Goal: Task Accomplishment & Management: Use online tool/utility

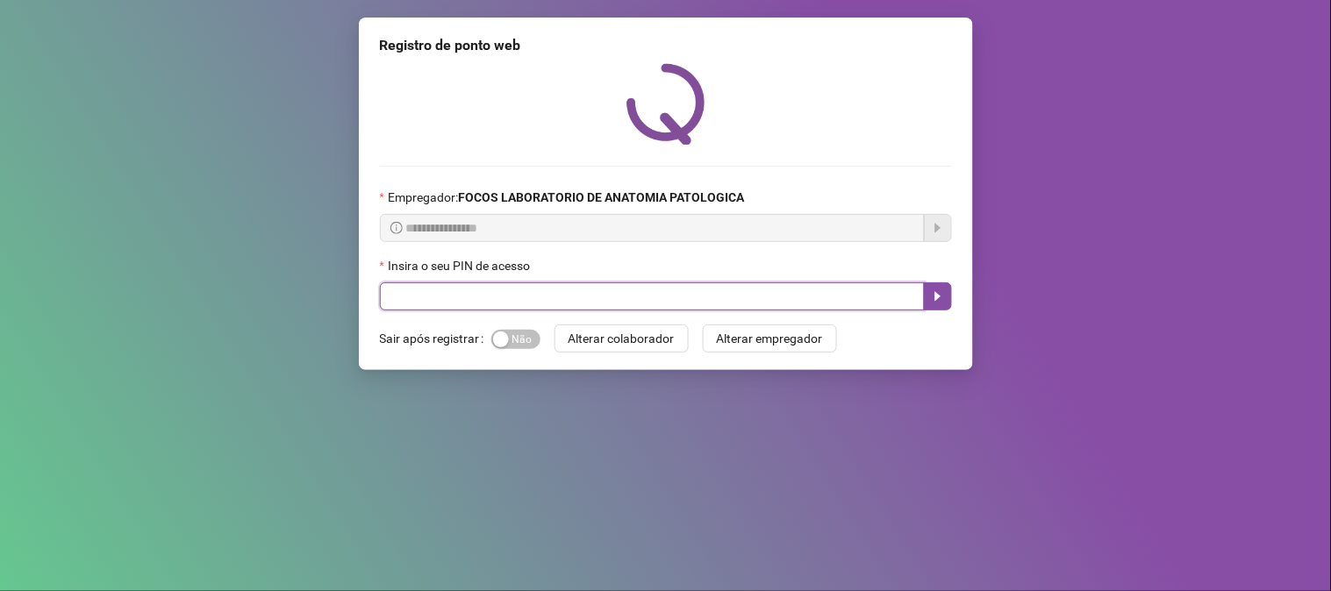
click at [507, 290] on input "text" at bounding box center [652, 297] width 545 height 28
type input "*"
type input "*****"
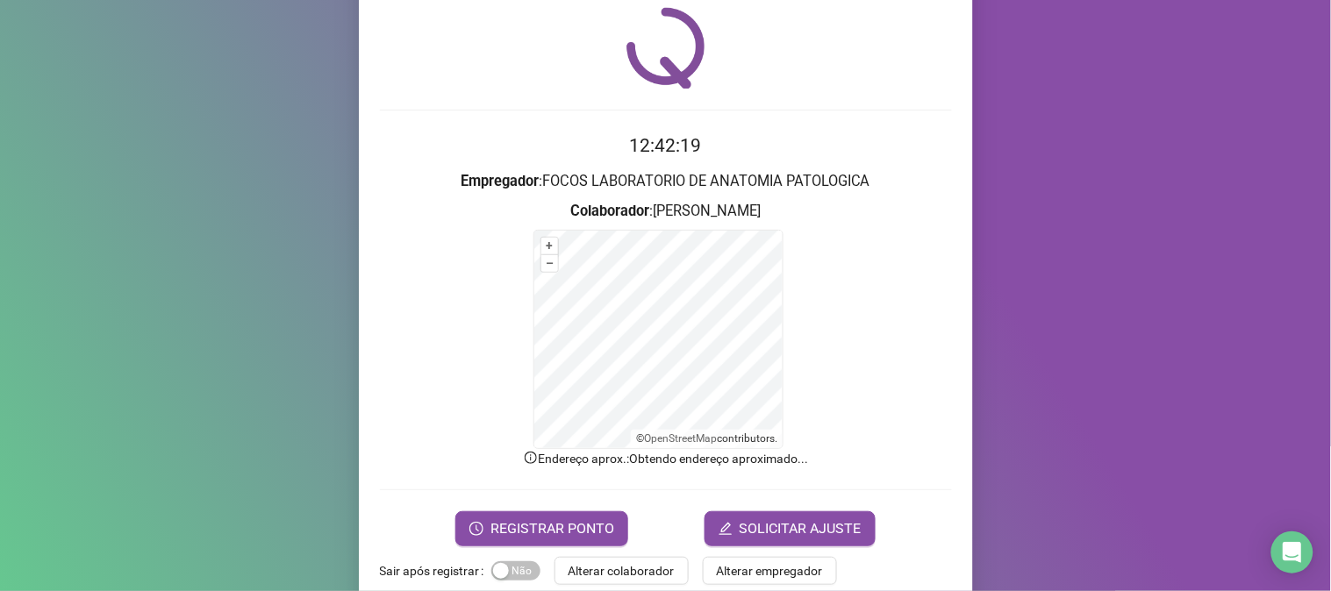
scroll to position [88, 0]
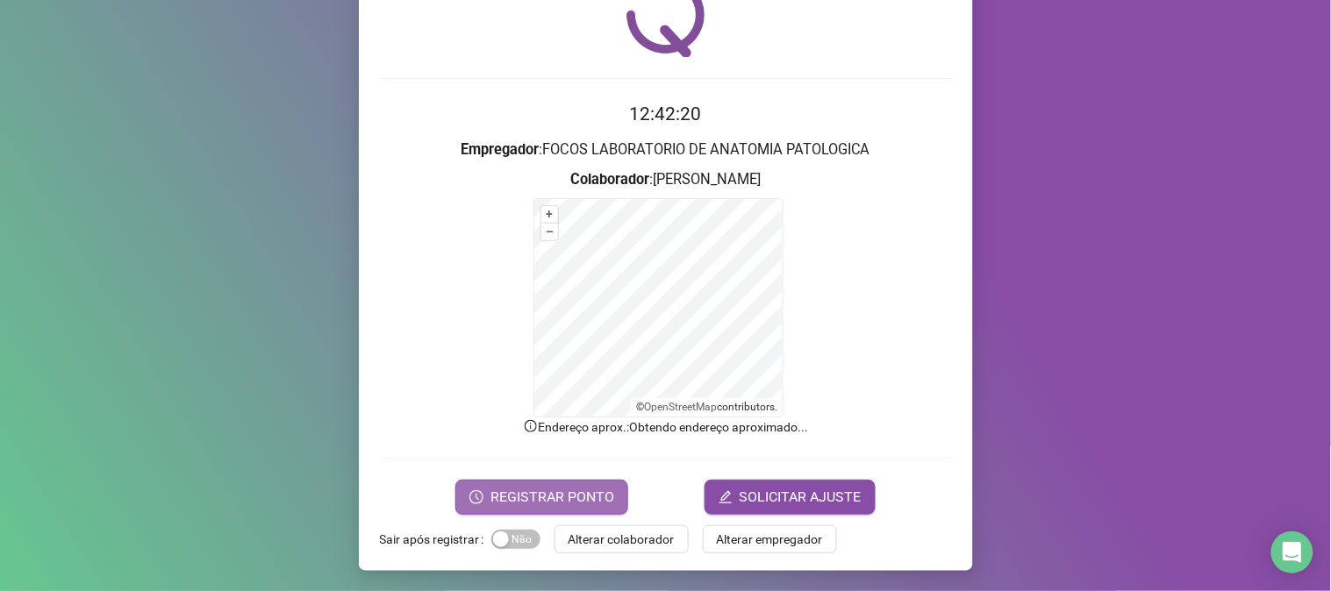
click at [563, 496] on span "REGISTRAR PONTO" at bounding box center [553, 497] width 124 height 21
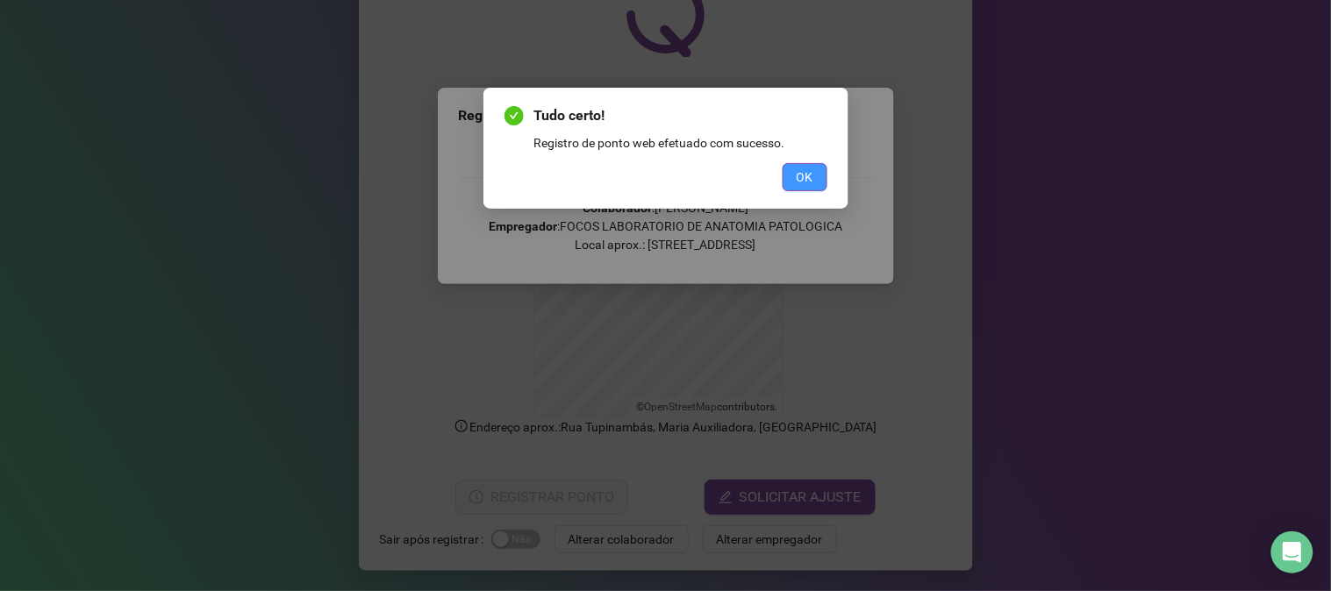
click at [807, 174] on span "OK" at bounding box center [805, 177] width 17 height 19
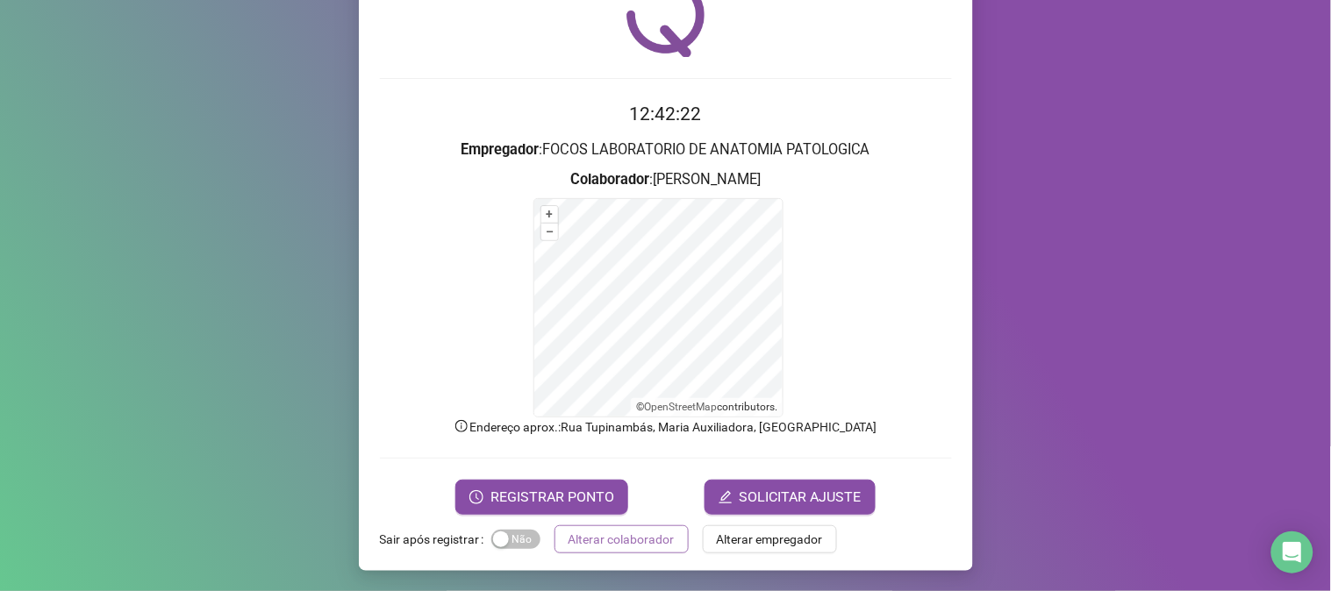
click at [635, 532] on span "Alterar colaborador" at bounding box center [622, 539] width 106 height 19
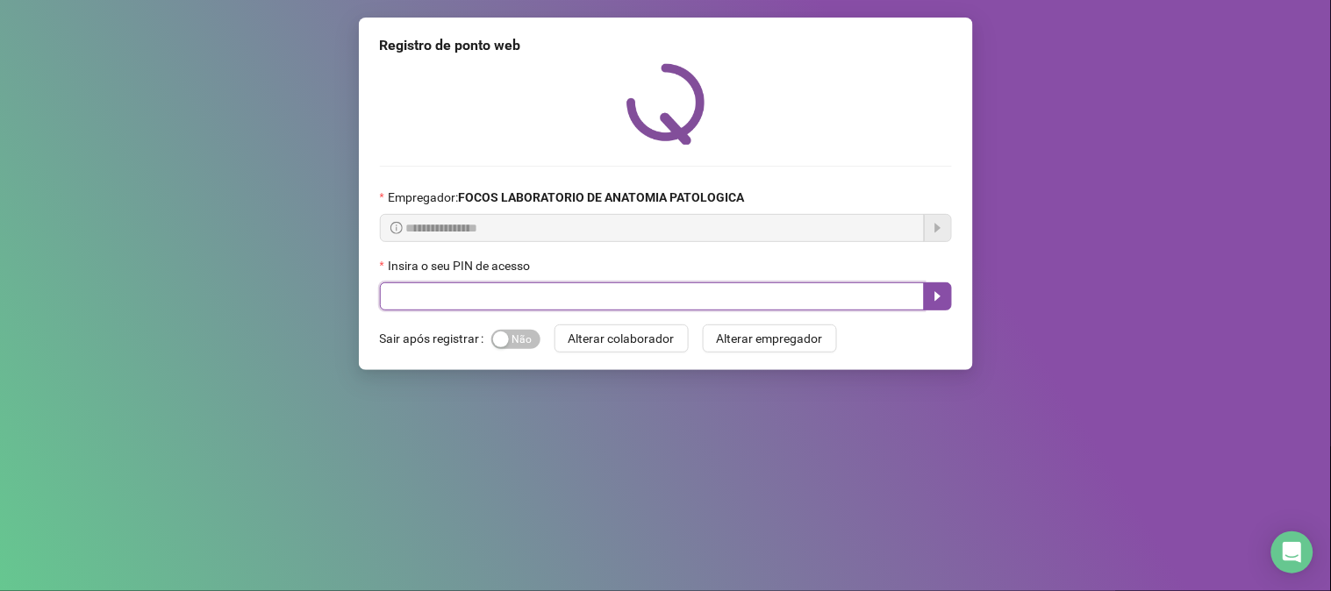
click at [606, 305] on input "text" at bounding box center [652, 297] width 545 height 28
type input "*****"
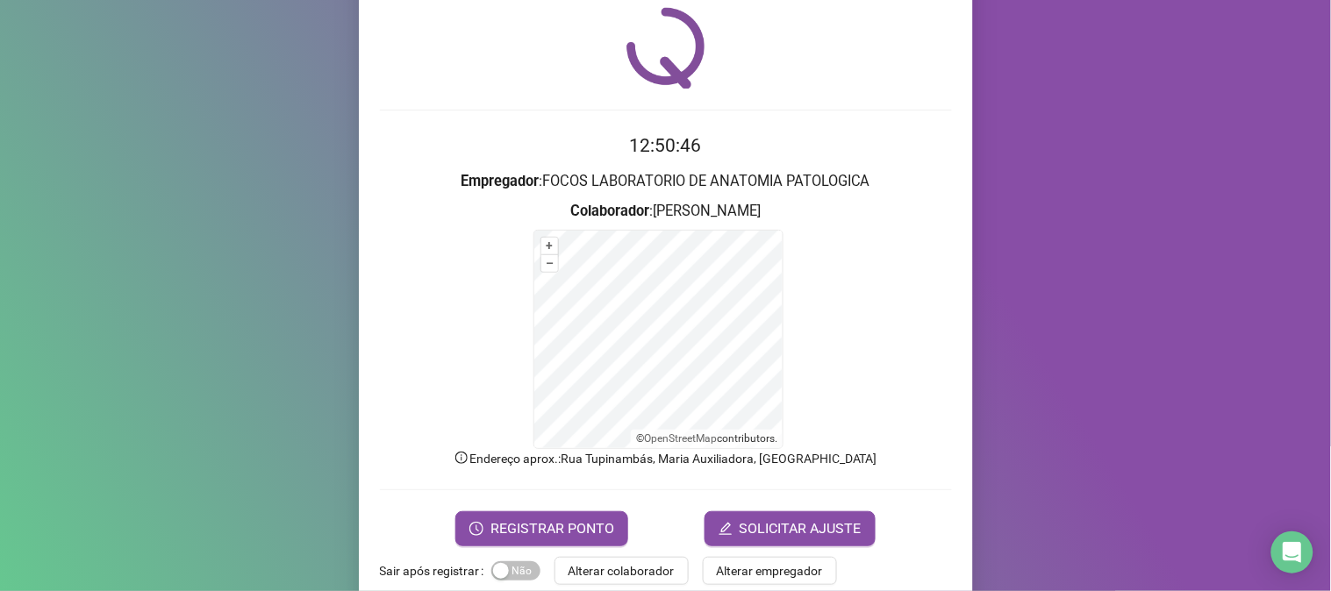
scroll to position [88, 0]
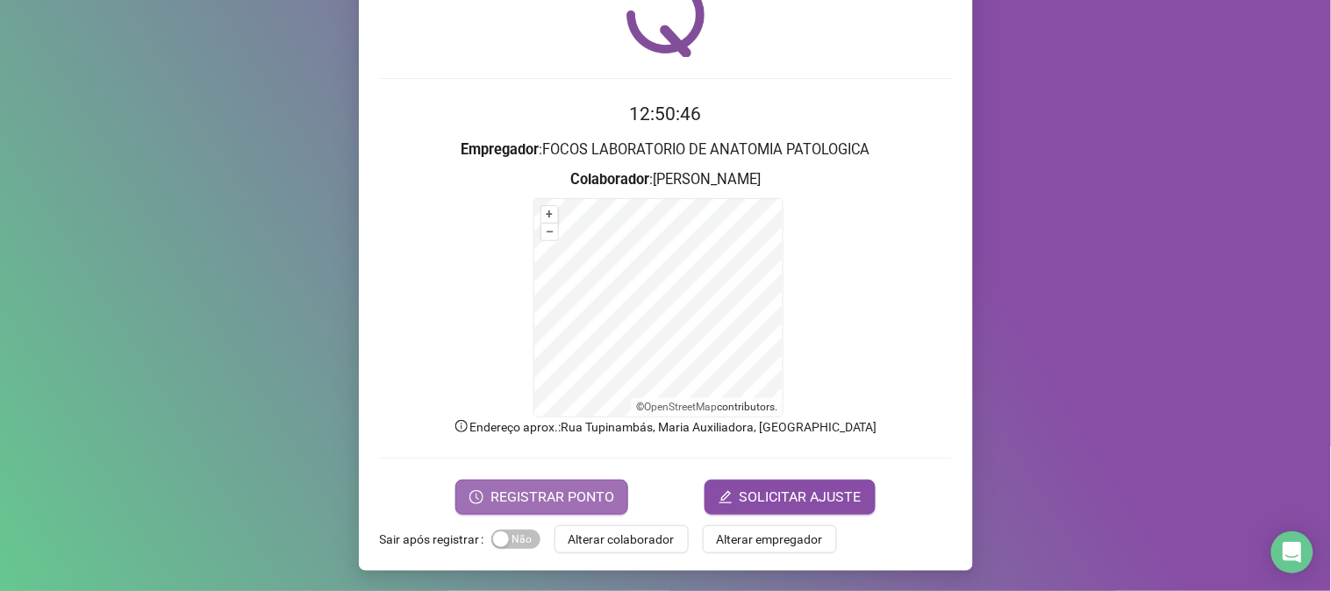
click at [579, 502] on span "REGISTRAR PONTO" at bounding box center [553, 497] width 124 height 21
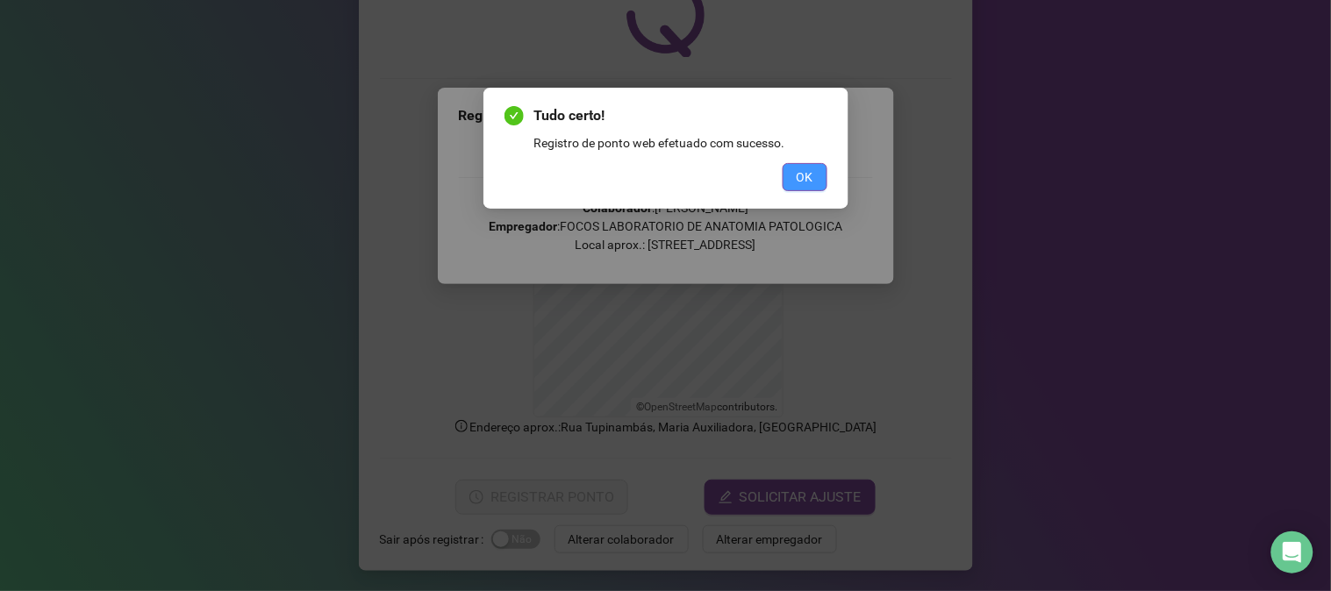
click at [795, 180] on button "OK" at bounding box center [805, 177] width 45 height 28
